Goal: Task Accomplishment & Management: Manage account settings

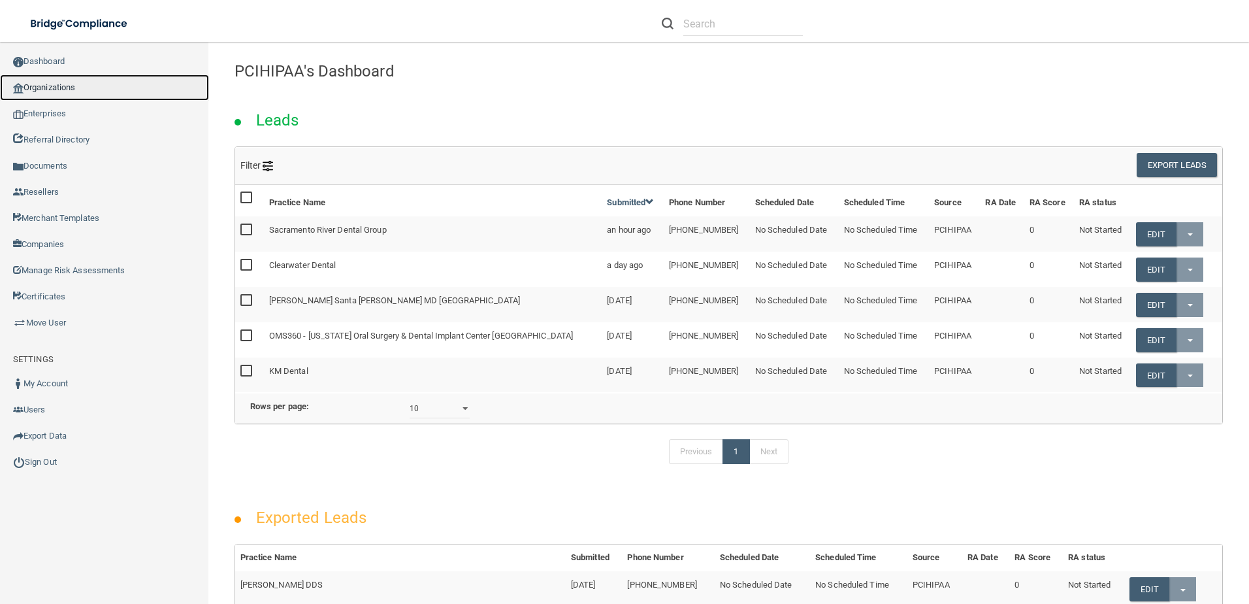
click at [79, 90] on link "Organizations" at bounding box center [104, 87] width 209 height 26
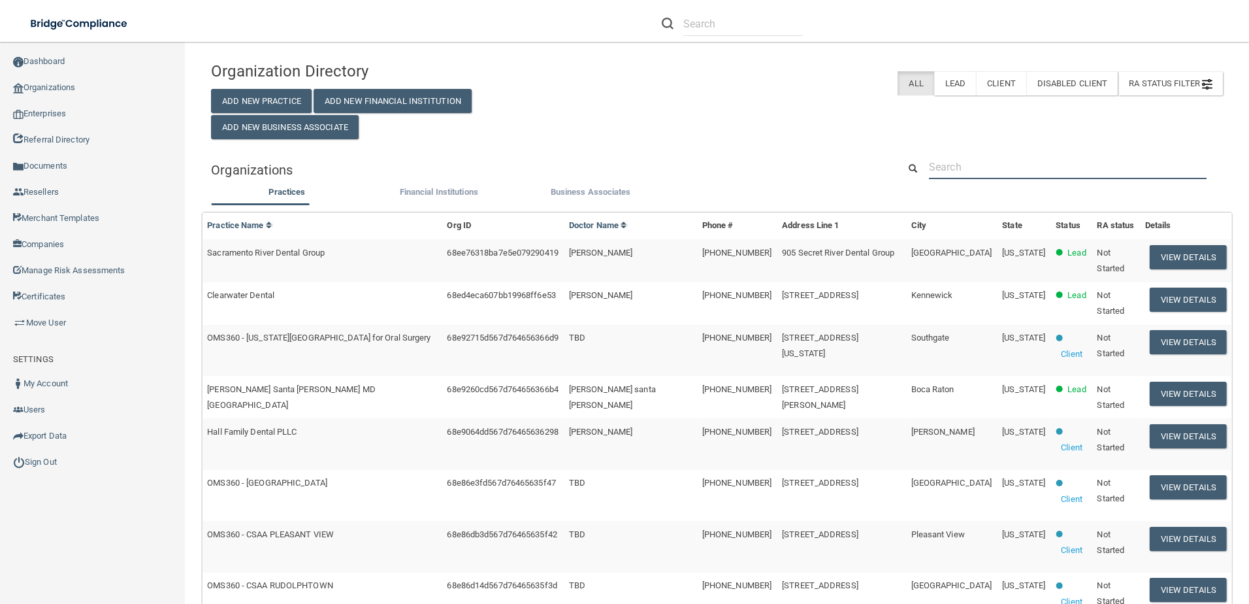
click at [987, 170] on input "text" at bounding box center [1068, 167] width 278 height 24
paste input "[US_STATE] Women's Care"
type input "[US_STATE] Women's Care"
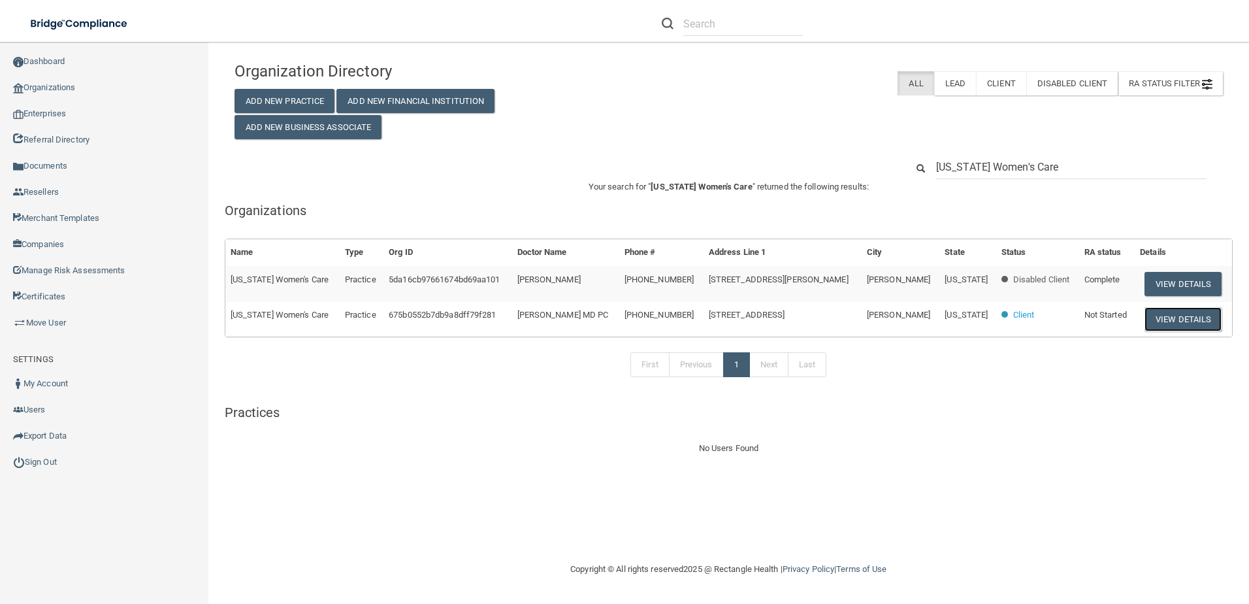
click at [1166, 321] on button "View Details" at bounding box center [1182, 319] width 77 height 24
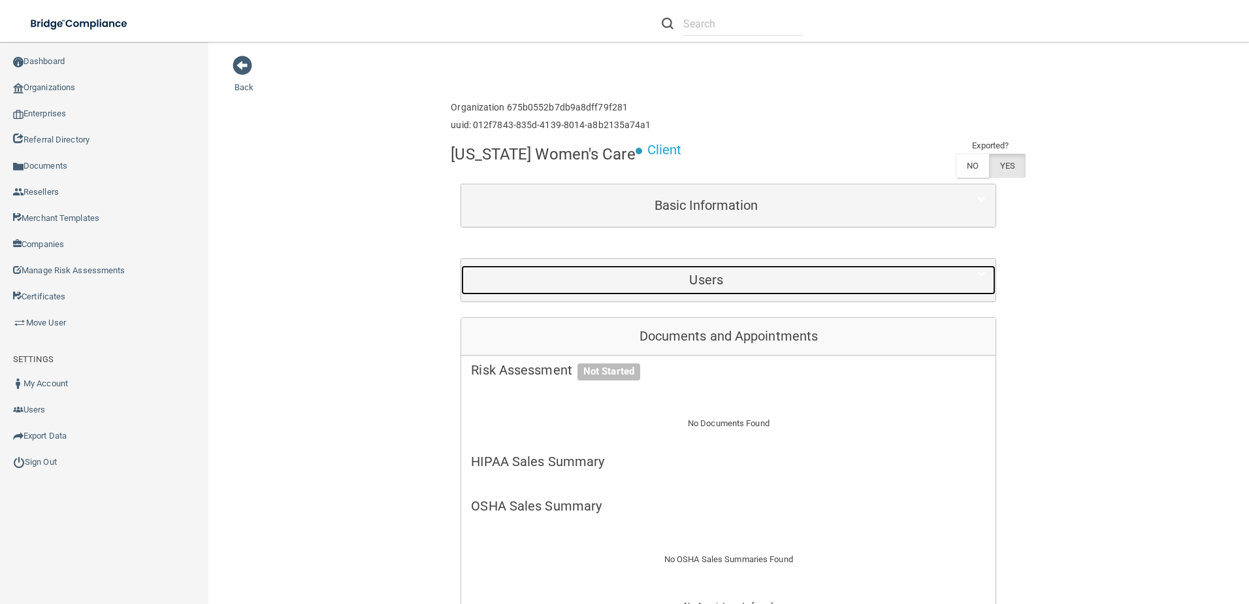
click at [799, 287] on h5 "Users" at bounding box center [706, 279] width 470 height 14
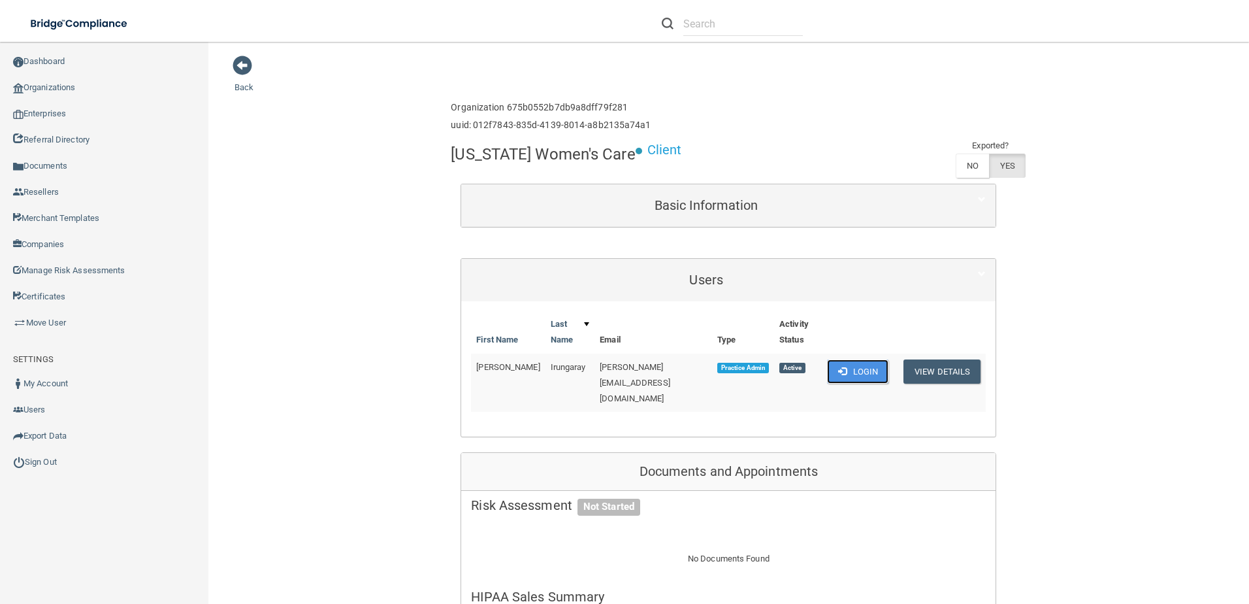
click at [847, 372] on button "Login" at bounding box center [858, 371] width 62 height 24
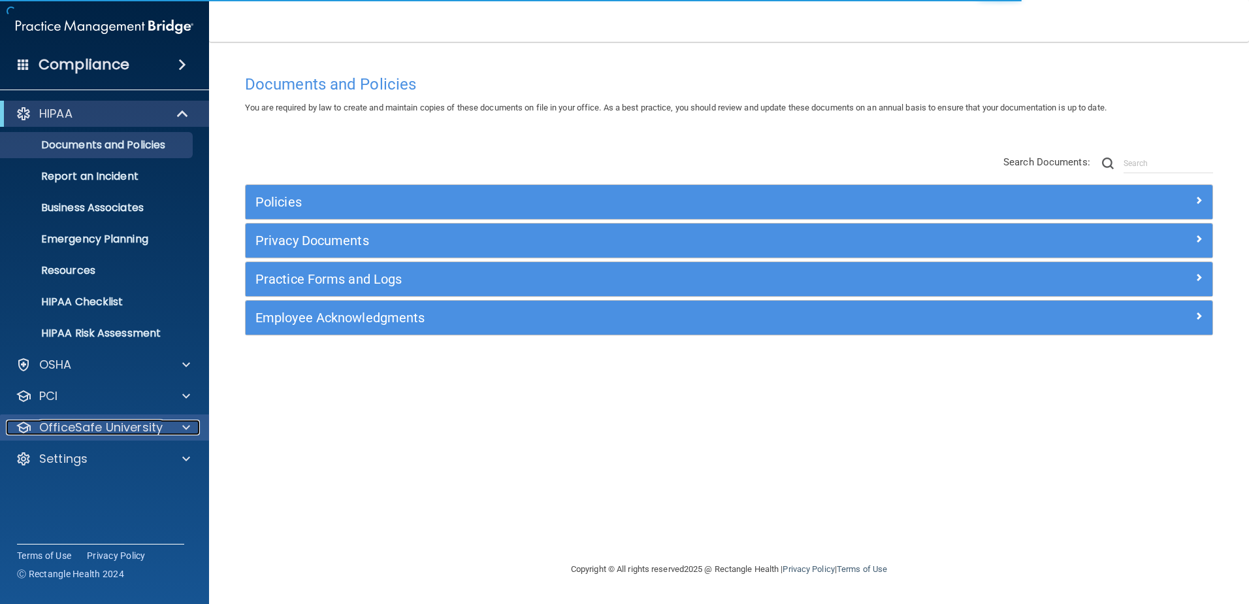
click at [103, 424] on p "OfficeSafe University" at bounding box center [100, 427] width 123 height 16
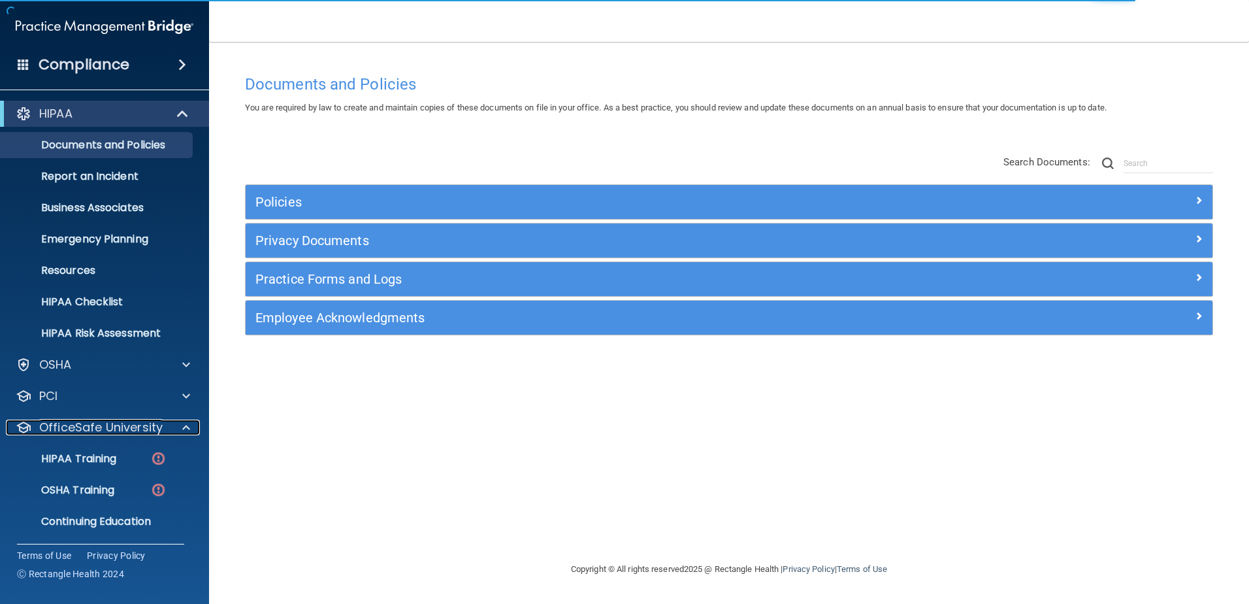
scroll to position [33, 0]
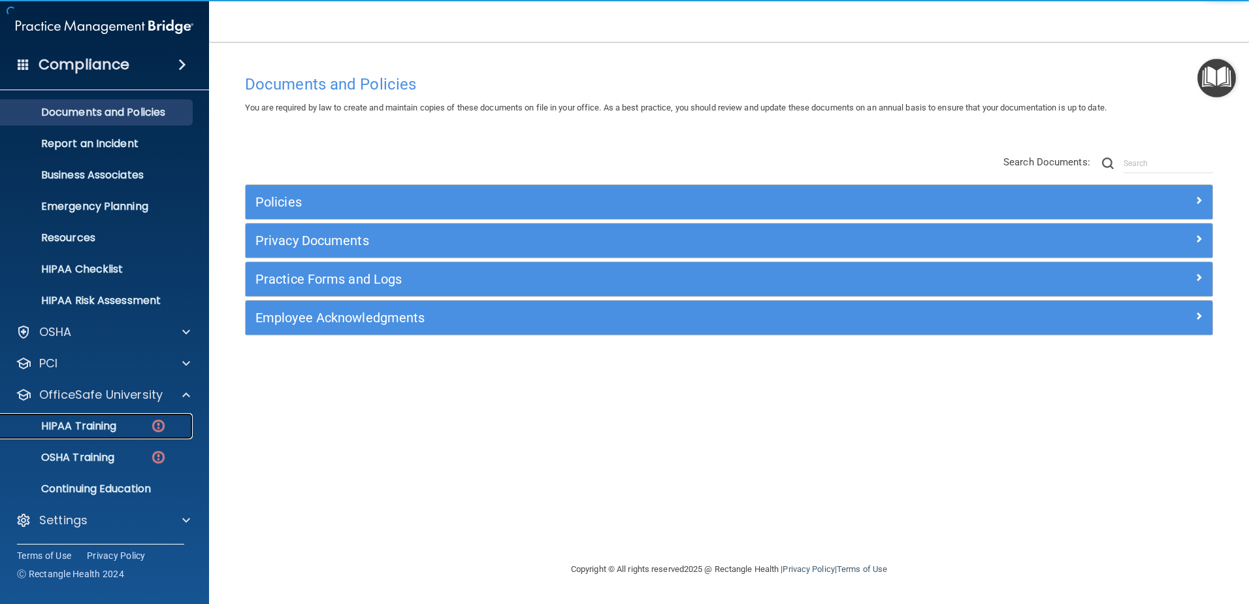
click at [118, 425] on div "HIPAA Training" at bounding box center [97, 425] width 178 height 13
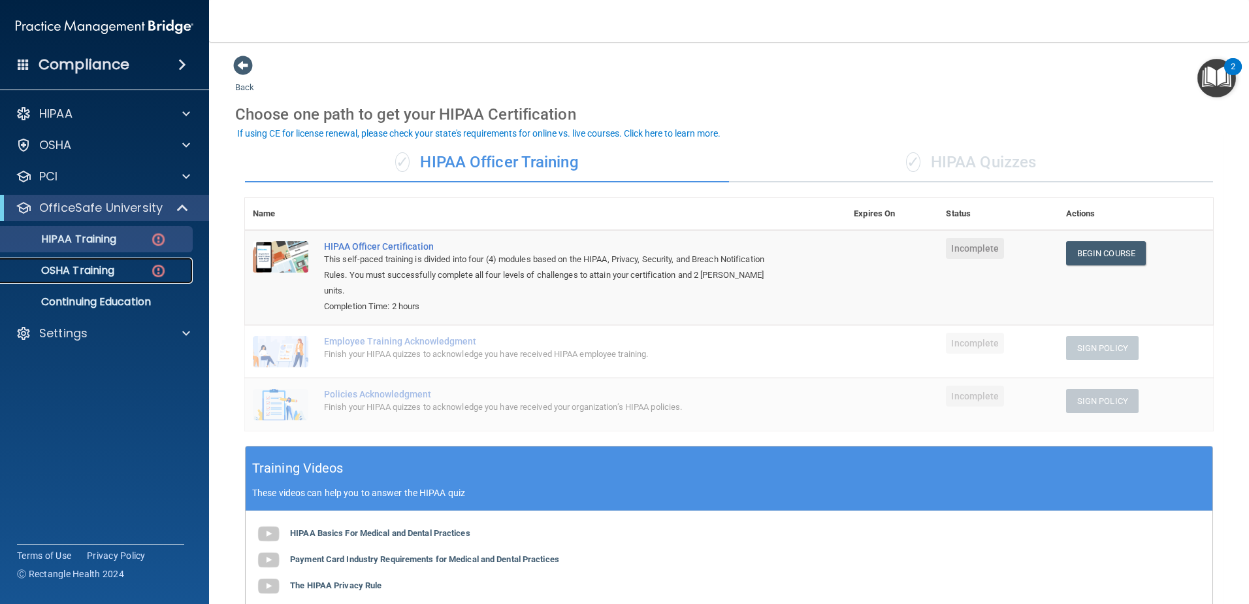
click at [123, 261] on link "OSHA Training" at bounding box center [90, 270] width 206 height 26
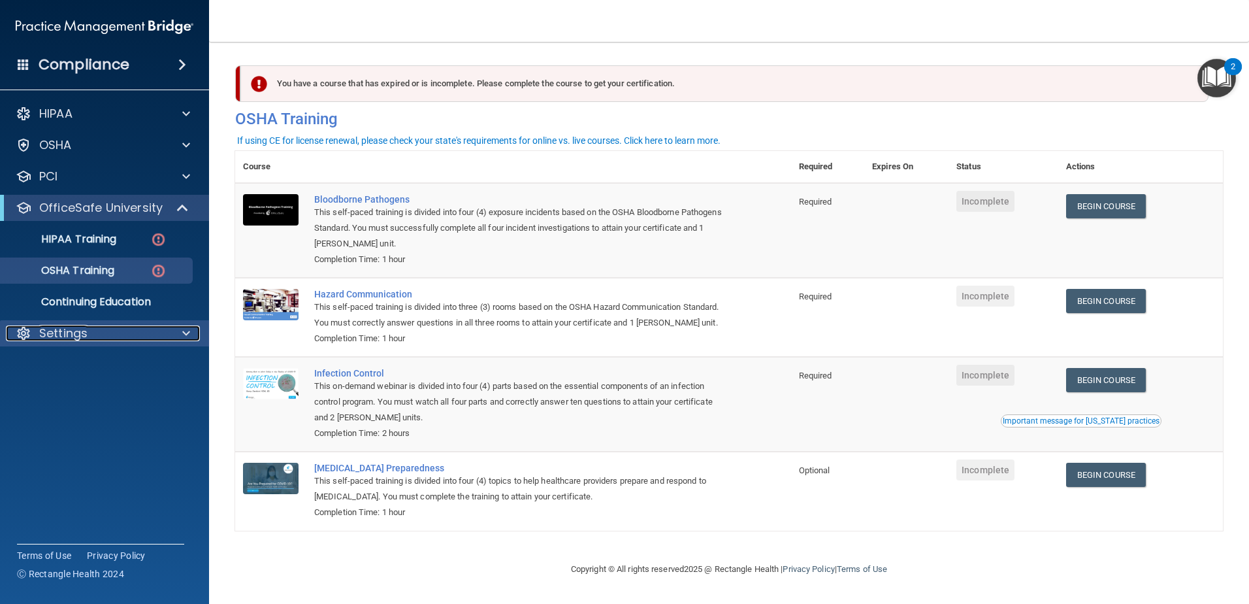
click at [104, 331] on div "Settings" at bounding box center [87, 333] width 162 height 16
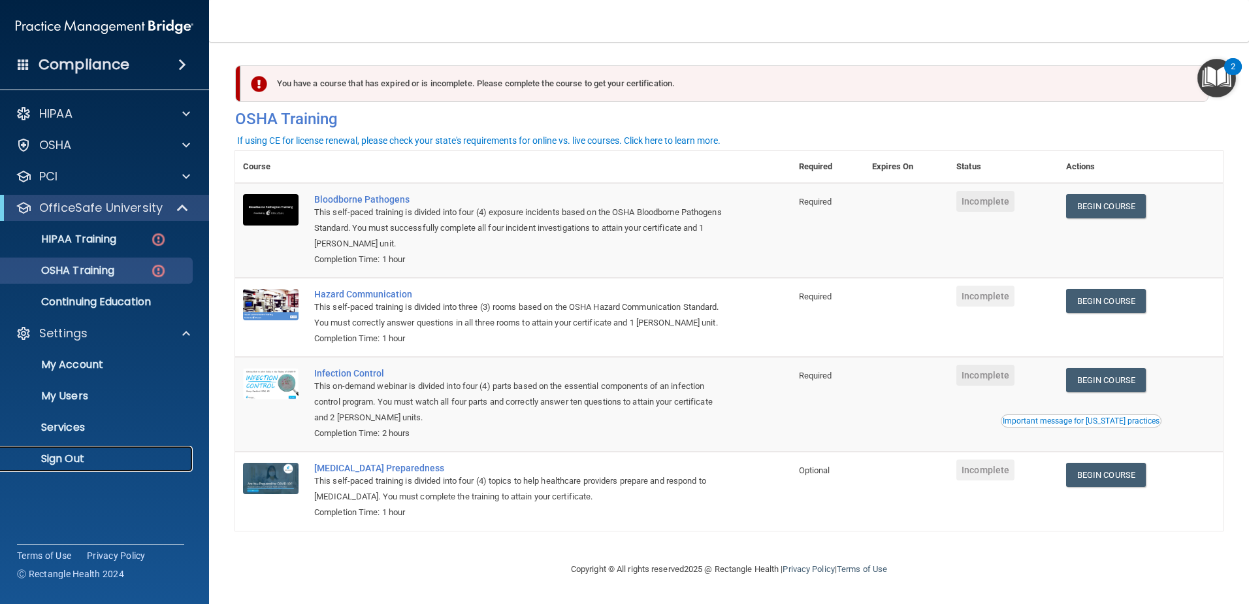
click at [71, 452] on p "Sign Out" at bounding box center [97, 458] width 178 height 13
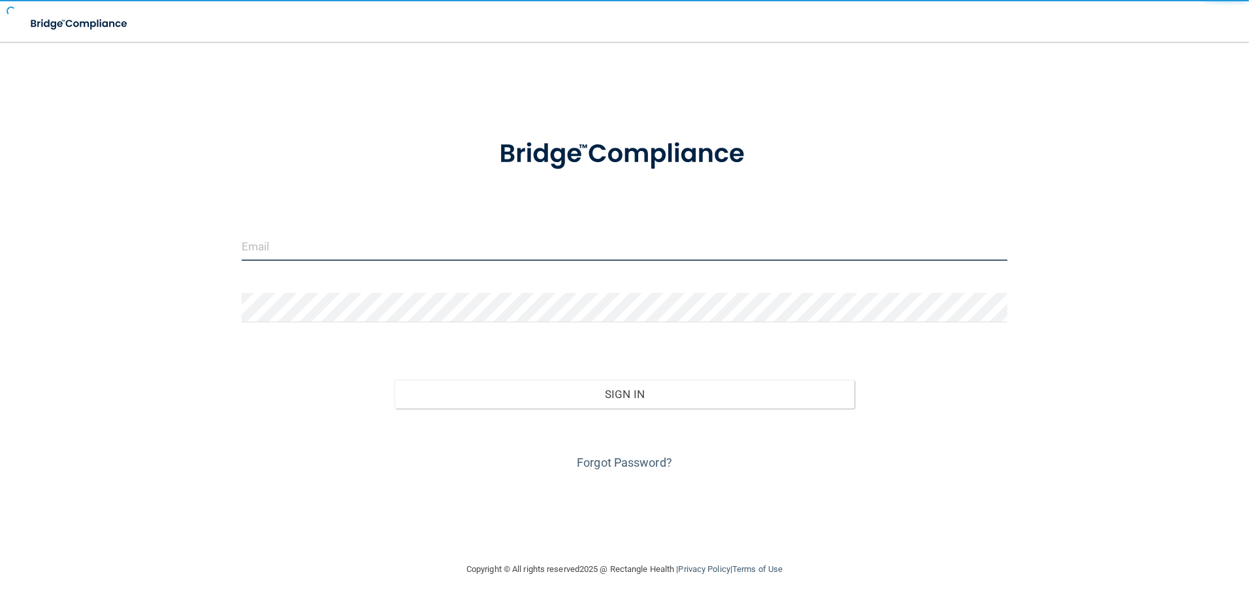
type input "mgreenberg@rectanglehealth.com"
